Goal: Task Accomplishment & Management: Manage account settings

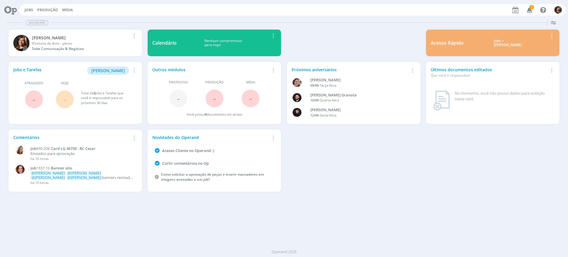
click at [508, 39] on div "Jobs > [PERSON_NAME]" at bounding box center [508, 43] width 80 height 9
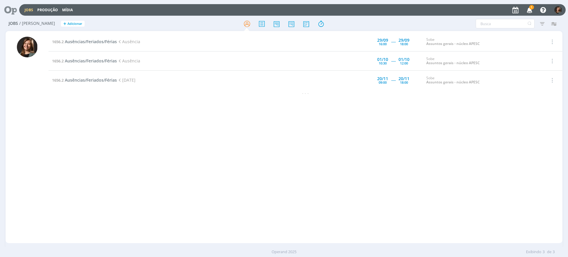
click at [529, 11] on icon "button" at bounding box center [530, 10] width 10 height 10
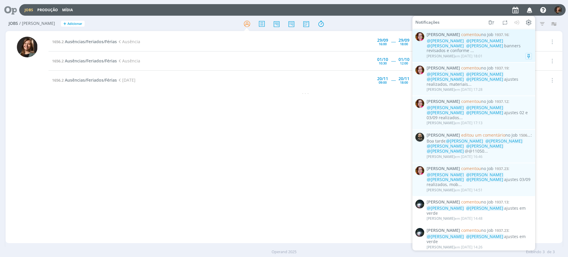
click at [486, 53] on div "Bruna Bueno em 04/09 às 18:01" at bounding box center [479, 56] width 105 height 6
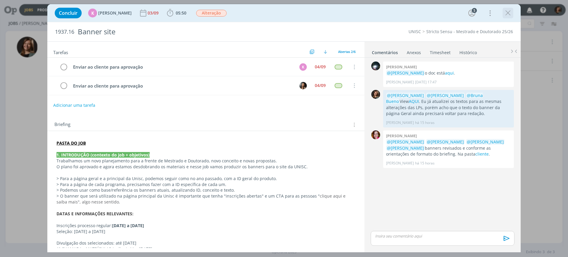
click at [509, 10] on icon "dialog" at bounding box center [508, 13] width 9 height 9
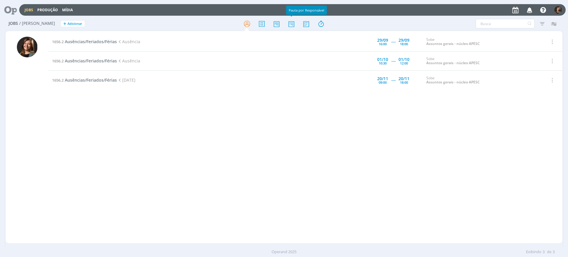
click at [298, 20] on div at bounding box center [284, 23] width 186 height 11
click at [293, 24] on icon at bounding box center [291, 24] width 11 height 12
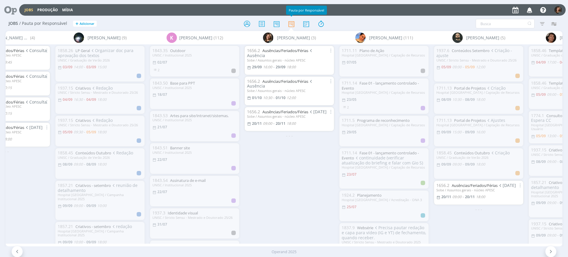
scroll to position [0, 300]
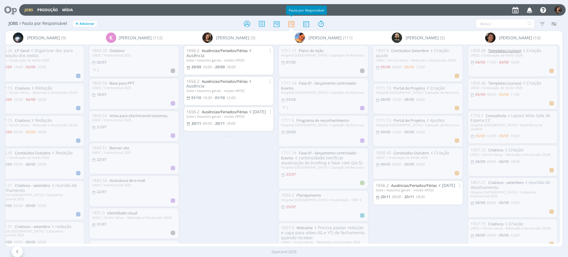
click at [501, 48] on link "Templates (cursos)" at bounding box center [504, 50] width 33 height 5
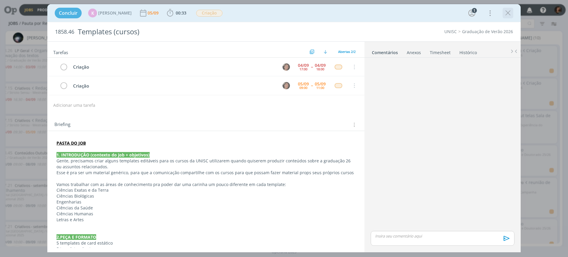
click at [511, 14] on icon "dialog" at bounding box center [508, 13] width 9 height 9
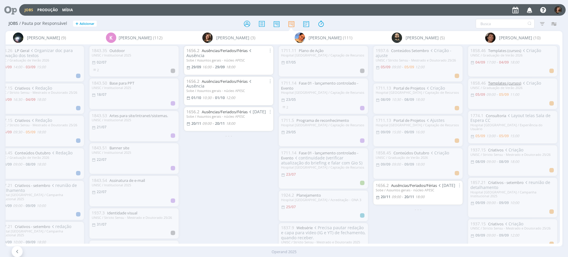
click at [500, 83] on link "Templates (cursos)" at bounding box center [504, 83] width 33 height 5
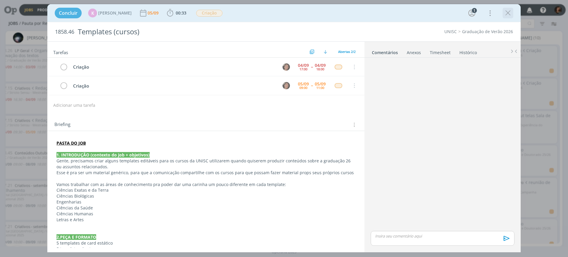
click at [509, 11] on icon "dialog" at bounding box center [508, 13] width 9 height 9
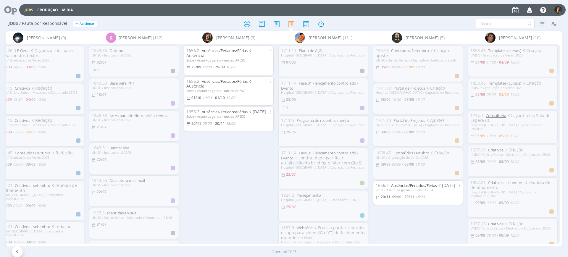
click at [500, 116] on link "Consultoria" at bounding box center [496, 115] width 20 height 5
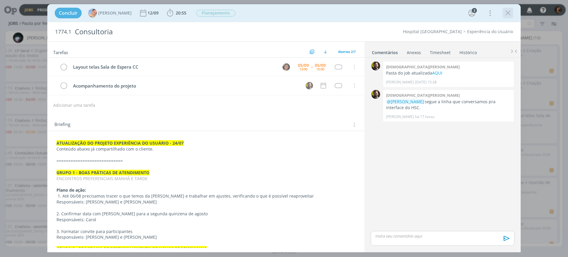
click at [511, 13] on icon "dialog" at bounding box center [508, 13] width 9 height 9
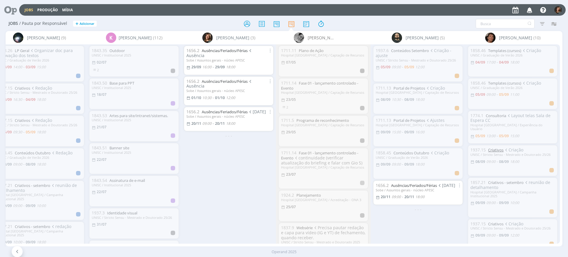
click at [492, 147] on link "Criativos" at bounding box center [495, 149] width 15 height 5
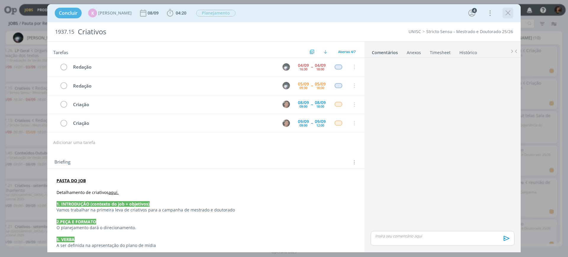
click at [507, 9] on icon "dialog" at bounding box center [508, 13] width 9 height 9
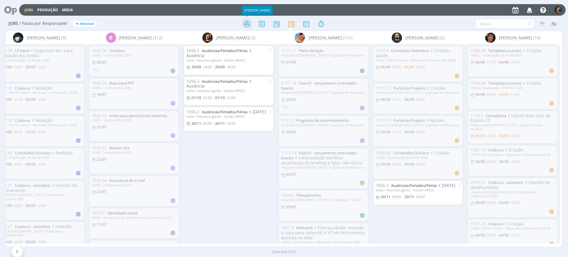
click at [248, 23] on icon at bounding box center [247, 24] width 11 height 12
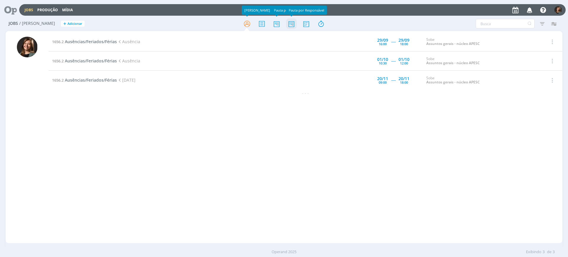
click at [288, 23] on icon at bounding box center [291, 24] width 11 height 12
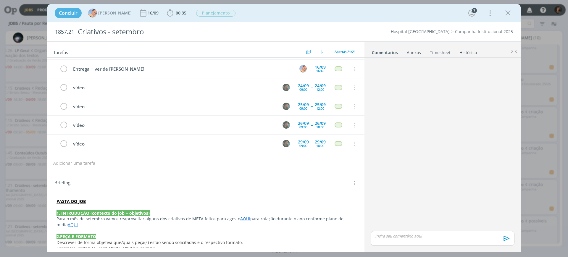
scroll to position [298, 0]
click at [513, 15] on div "dialog" at bounding box center [508, 13] width 11 height 11
click at [506, 14] on icon "dialog" at bounding box center [508, 13] width 9 height 9
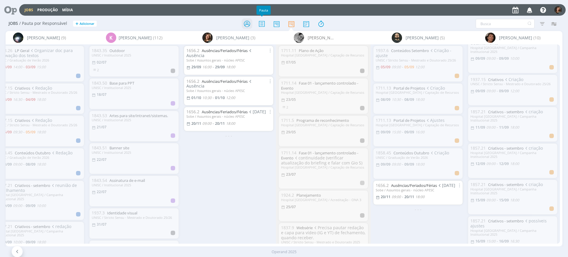
click at [253, 23] on icon at bounding box center [247, 24] width 11 height 12
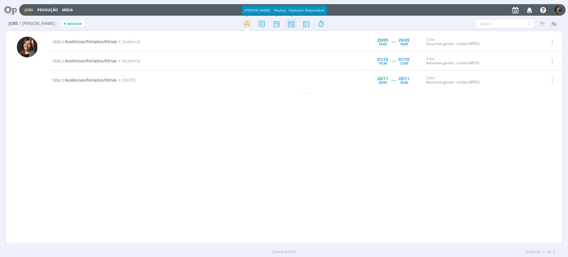
click at [295, 25] on icon at bounding box center [291, 24] width 11 height 12
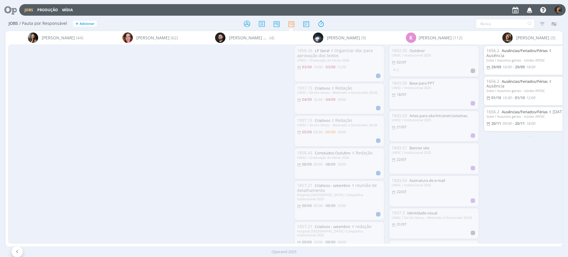
scroll to position [0, 300]
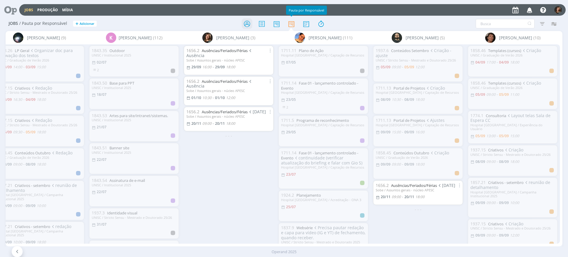
click at [253, 24] on icon at bounding box center [247, 24] width 11 height 12
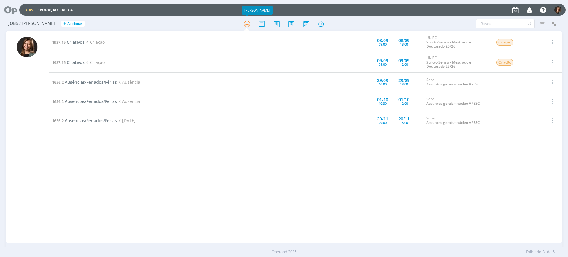
click at [70, 43] on span "Criativos" at bounding box center [76, 42] width 18 height 6
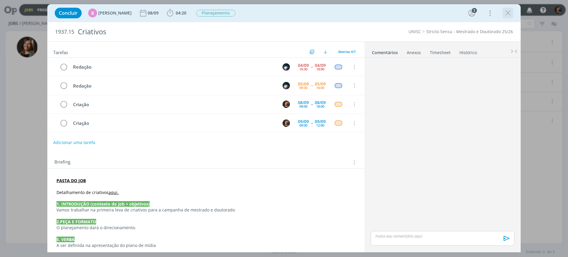
click at [508, 13] on icon "dialog" at bounding box center [508, 13] width 9 height 9
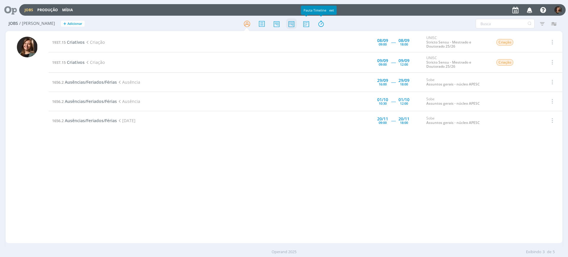
click at [294, 27] on icon at bounding box center [291, 24] width 11 height 12
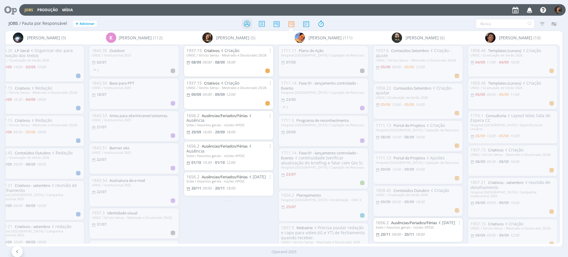
click at [245, 23] on icon at bounding box center [247, 24] width 11 height 12
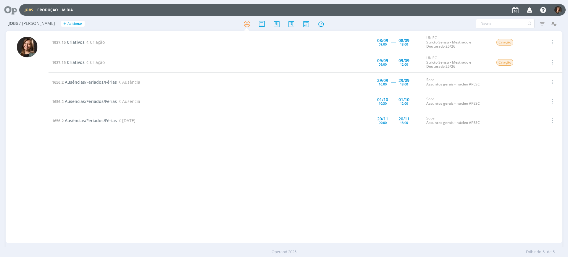
click at [296, 257] on div "Operand 2025 Exibindo 5 de 5" at bounding box center [284, 252] width 568 height 10
click at [298, 254] on div "Operand 2025 Exibindo 5 de 5" at bounding box center [284, 252] width 568 height 6
